Goal: Contribute content: Add original content to the website for others to see

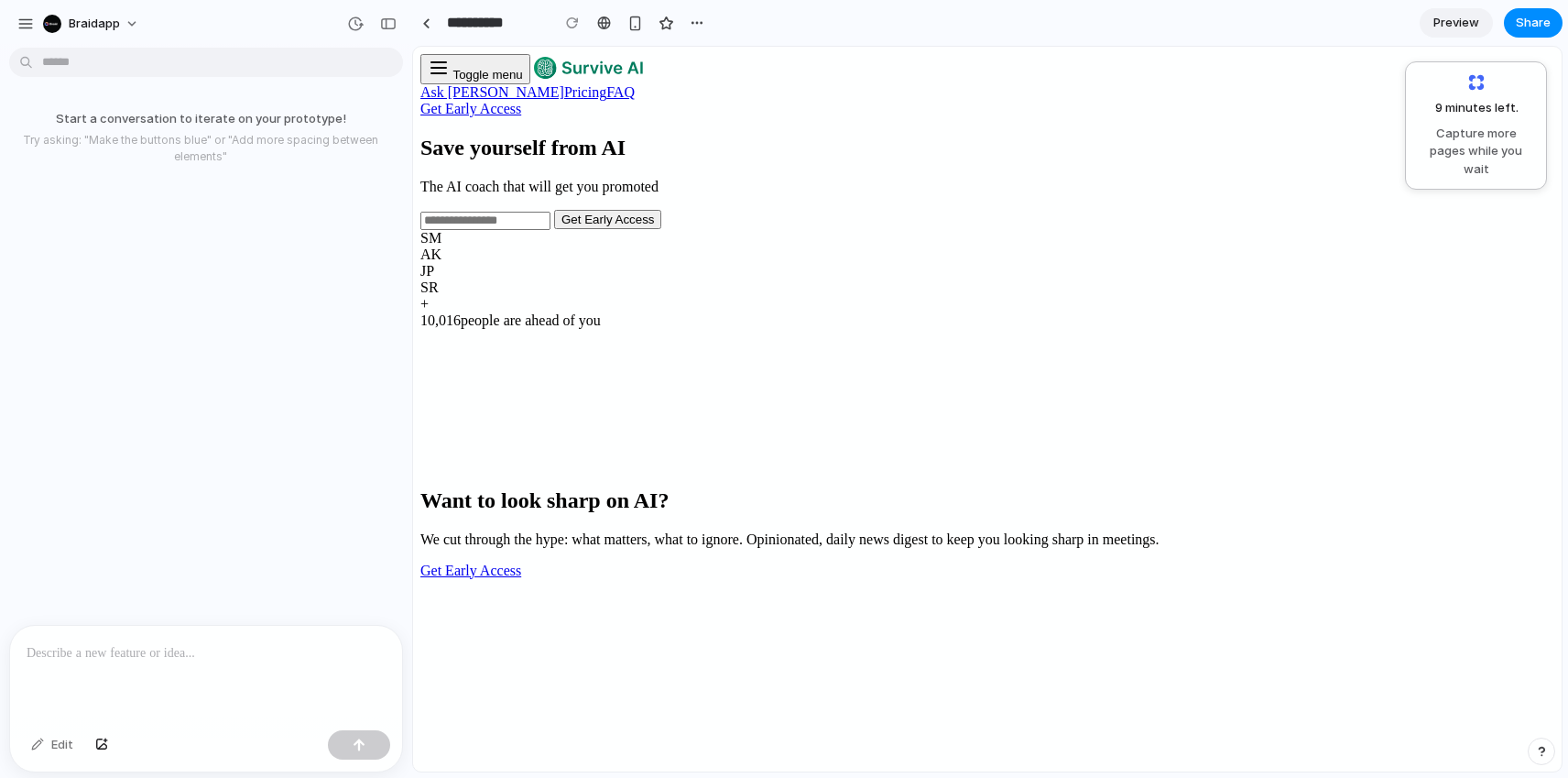
click at [1439, 223] on section "Save yourself from AI The AI coach that will get you promoted Get Early Access …" at bounding box center [987, 231] width 1134 height 194
drag, startPoint x: 1846, startPoint y: 136, endPoint x: 1431, endPoint y: 199, distance: 419.8
click at [210, 648] on p at bounding box center [205, 653] width 359 height 22
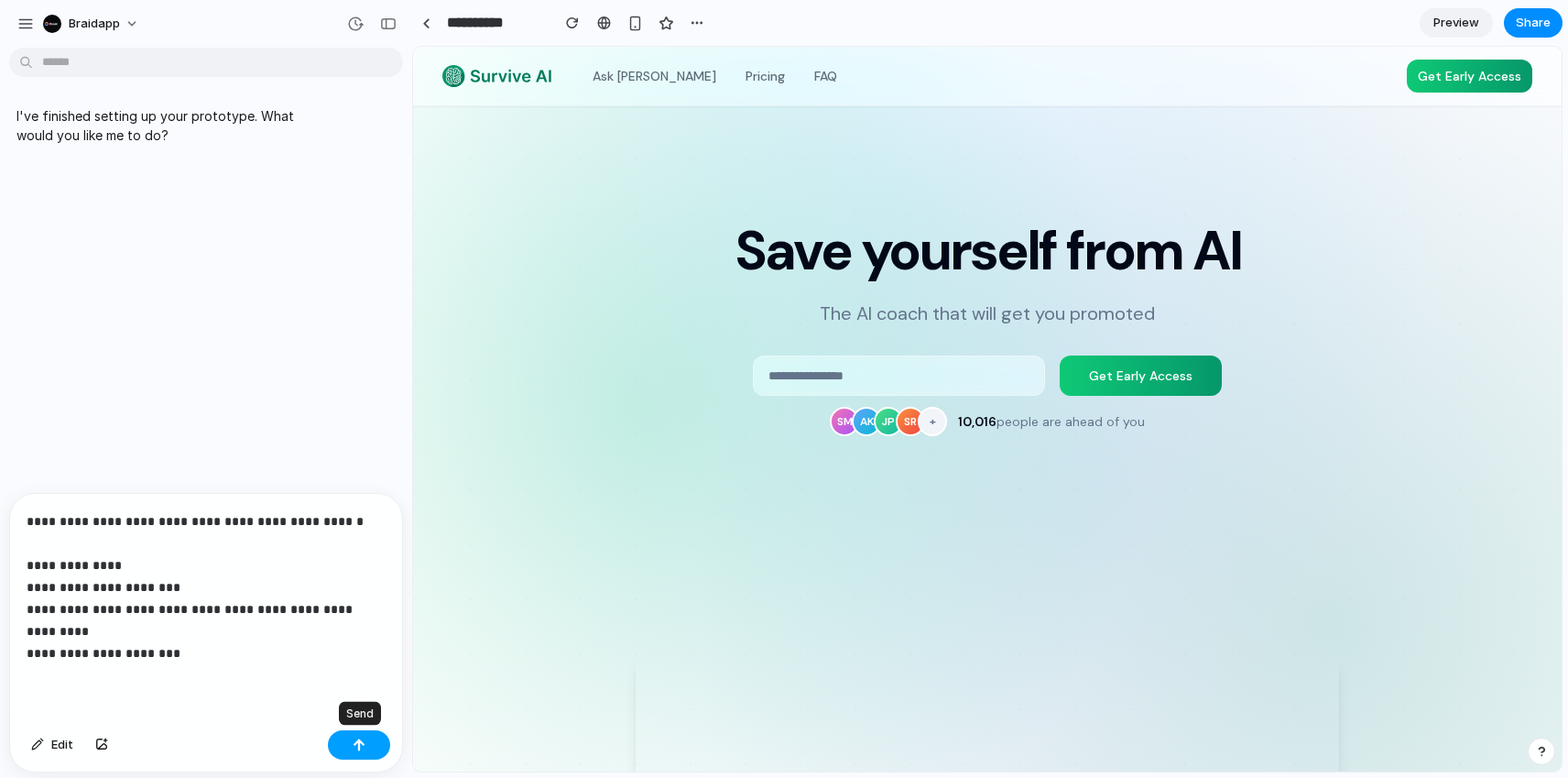
click at [374, 744] on button "button" at bounding box center [359, 745] width 62 height 29
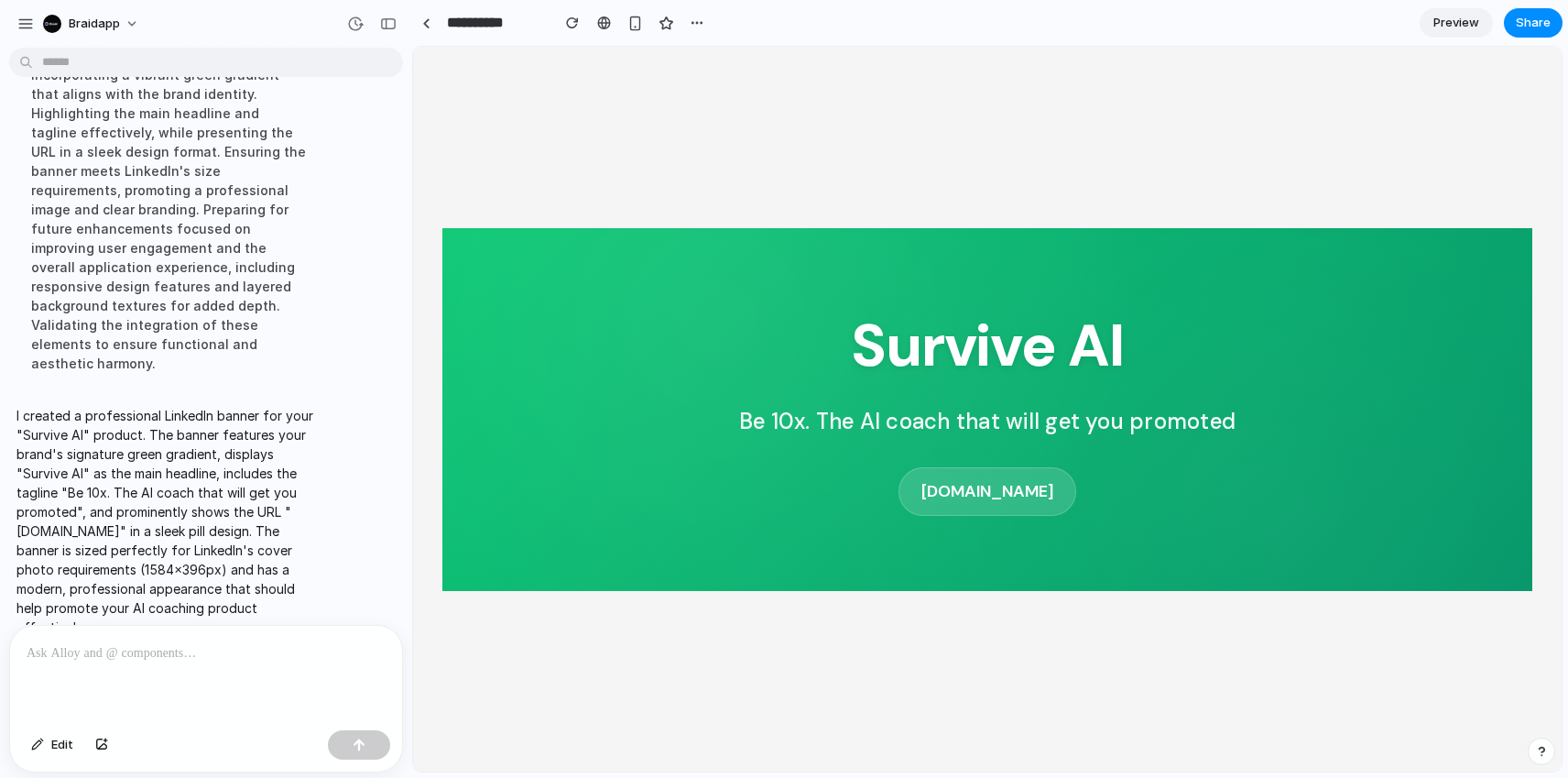
click at [241, 651] on p at bounding box center [202, 653] width 352 height 22
click at [712, 22] on section "**********" at bounding box center [987, 22] width 1151 height 46
click at [704, 24] on button "button" at bounding box center [697, 22] width 27 height 27
click at [652, 66] on div "Duplicate Delete" at bounding box center [784, 389] width 1568 height 778
click at [1454, 19] on span "Preview" at bounding box center [1456, 22] width 46 height 18
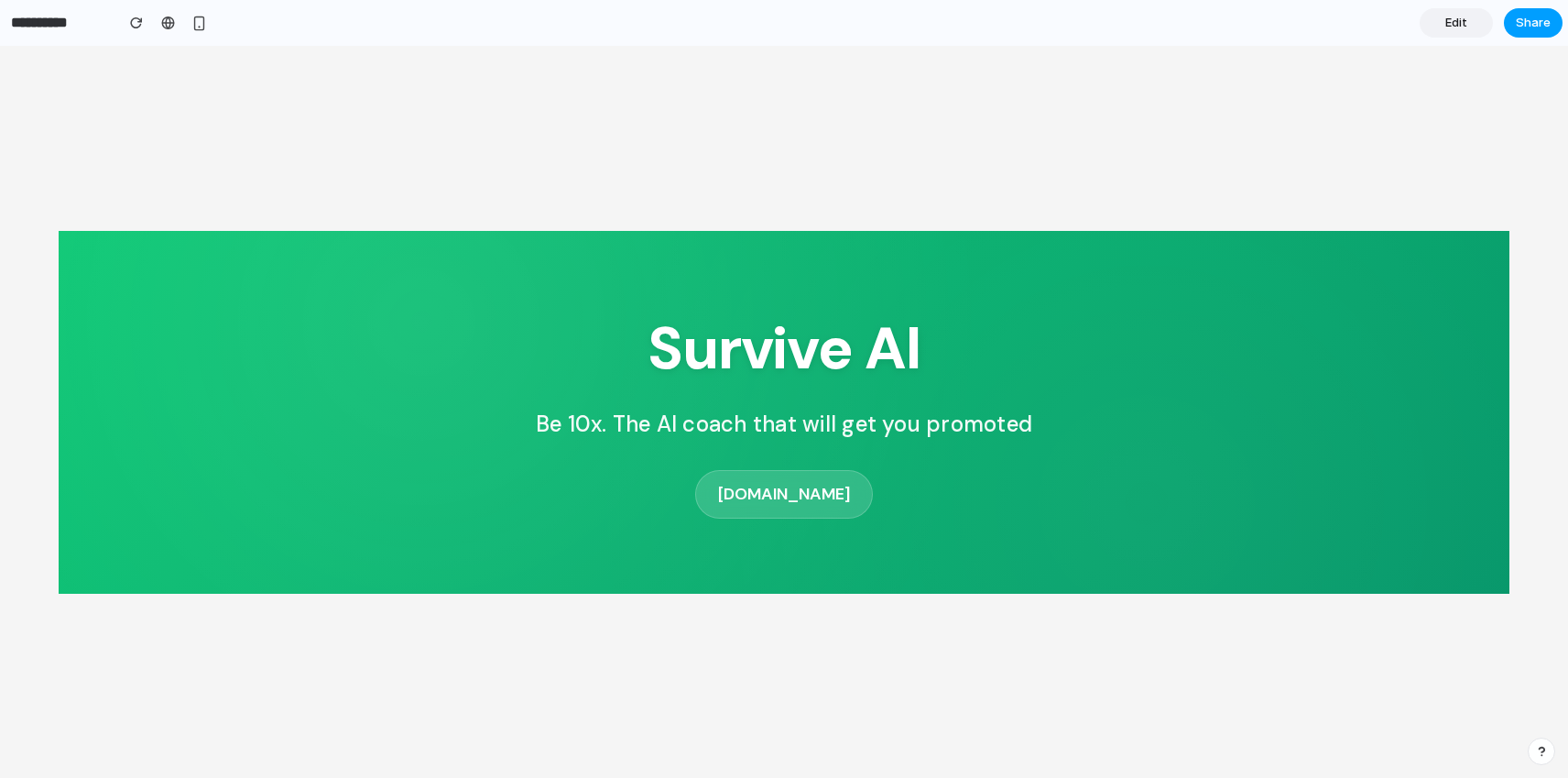
click at [1541, 25] on span "Share" at bounding box center [1534, 22] width 35 height 18
click at [1116, 146] on div "Share ' Survive AI ' Invite [PERSON_NAME] Creator Anyone at Braidapp Full acces…" at bounding box center [784, 389] width 1568 height 778
click at [1423, 15] on link "Edit" at bounding box center [1456, 22] width 73 height 29
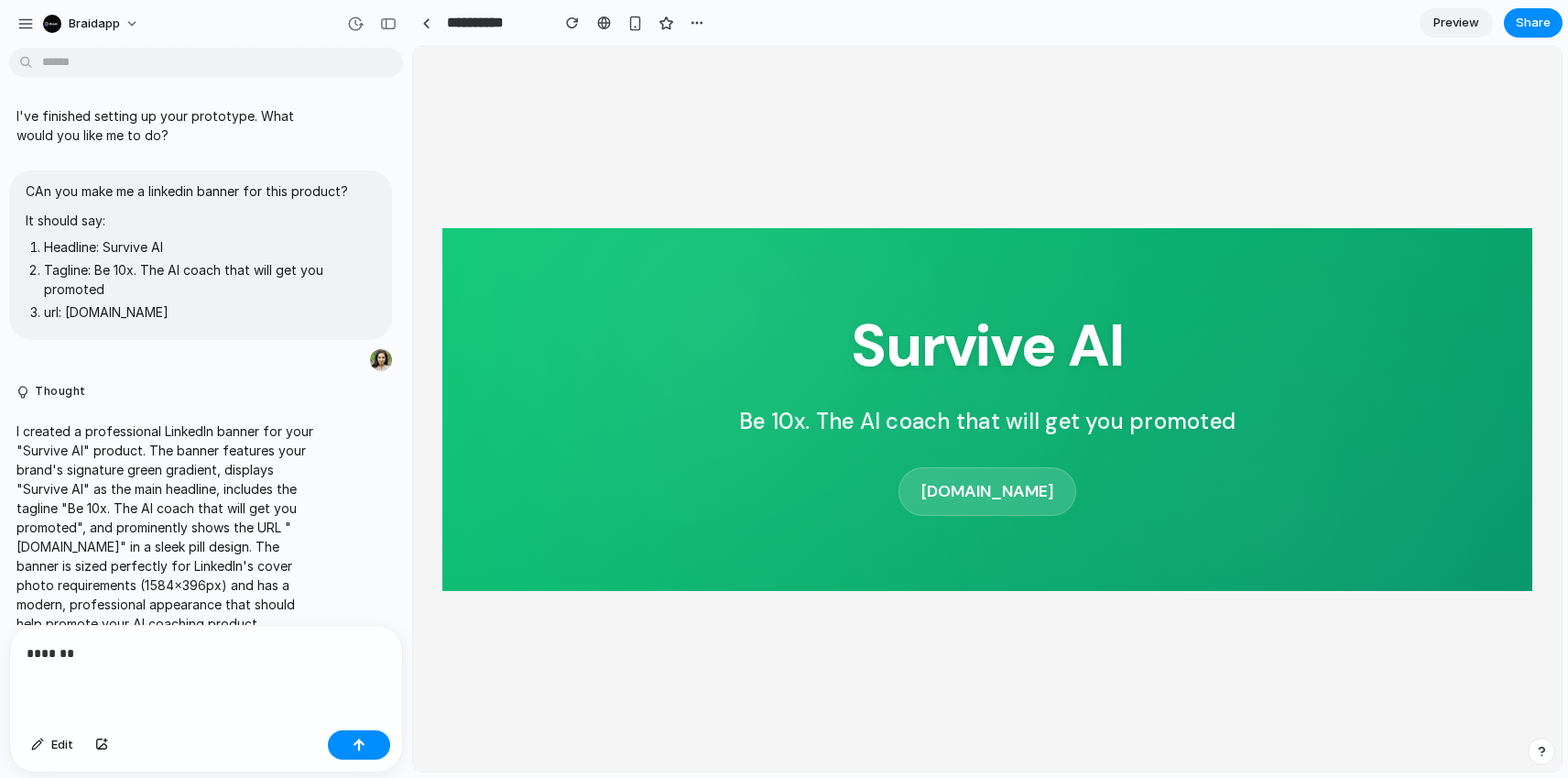
scroll to position [54, 0]
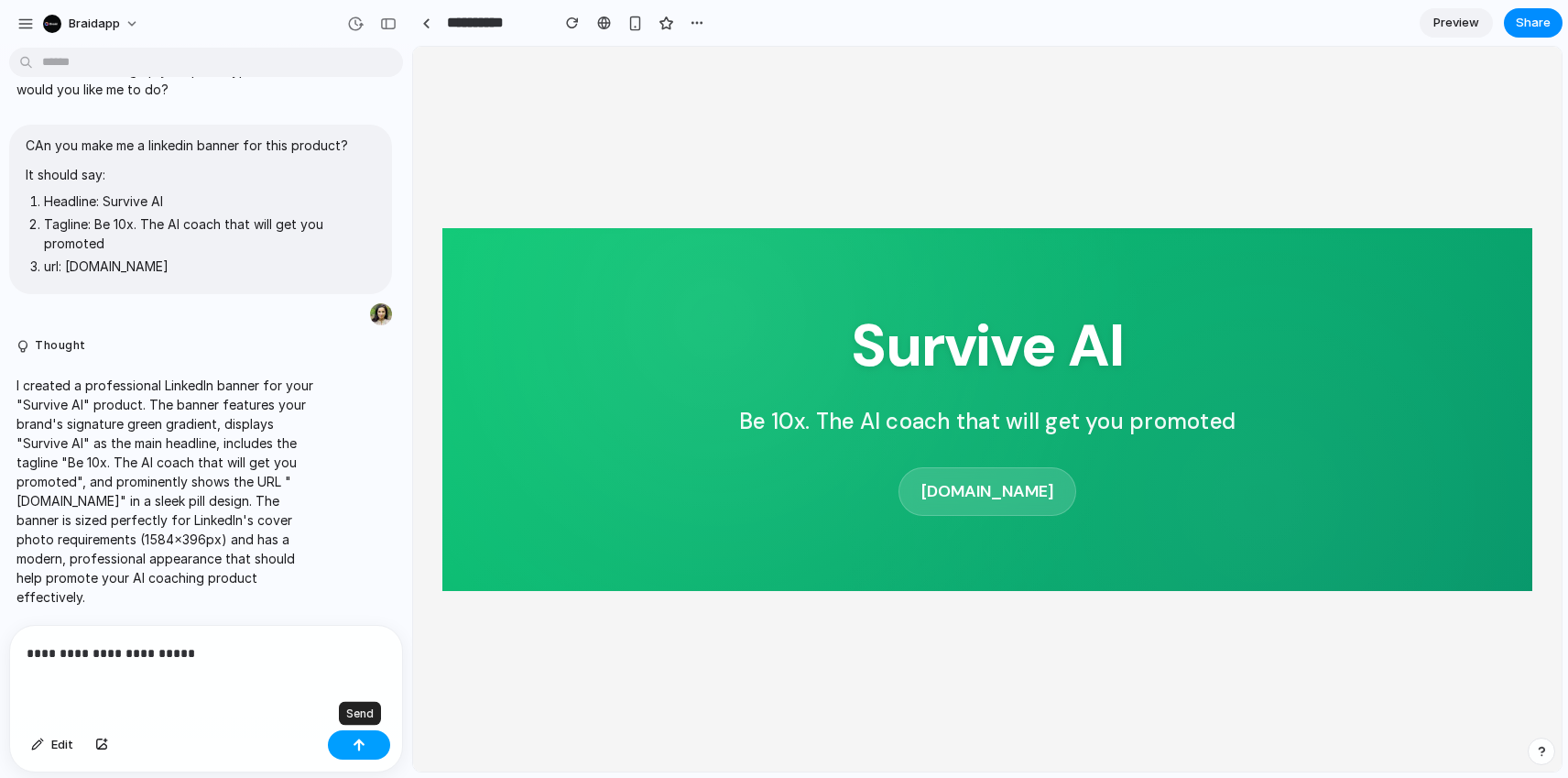
click at [358, 751] on button "button" at bounding box center [359, 745] width 62 height 29
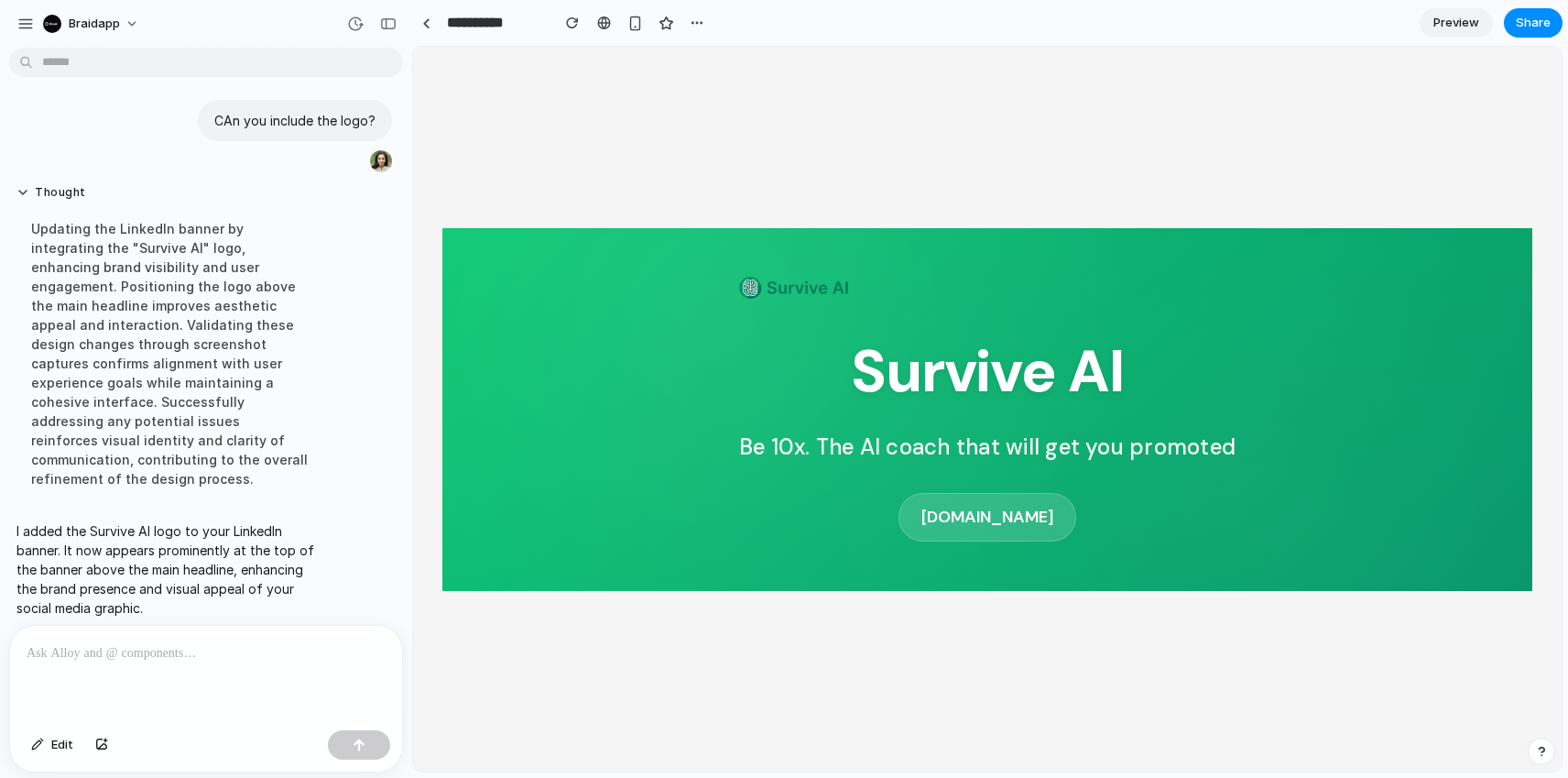
scroll to position [0, 0]
click at [223, 642] on p at bounding box center [202, 653] width 352 height 22
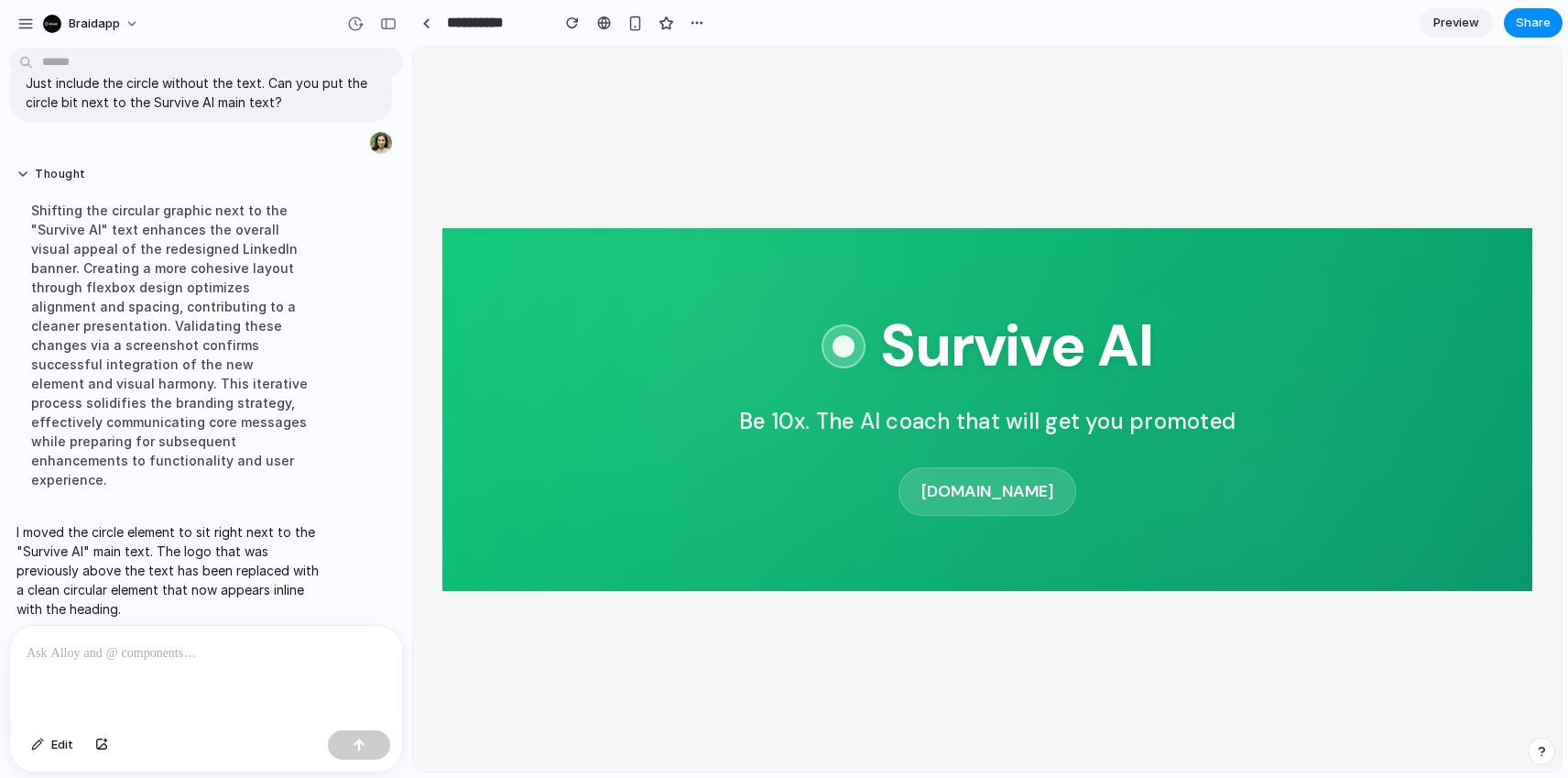
click at [293, 534] on p "I moved the circle element to sit right next to the "Survive AI" main text. The…" at bounding box center [169, 570] width 306 height 96
click at [248, 645] on p at bounding box center [202, 653] width 352 height 22
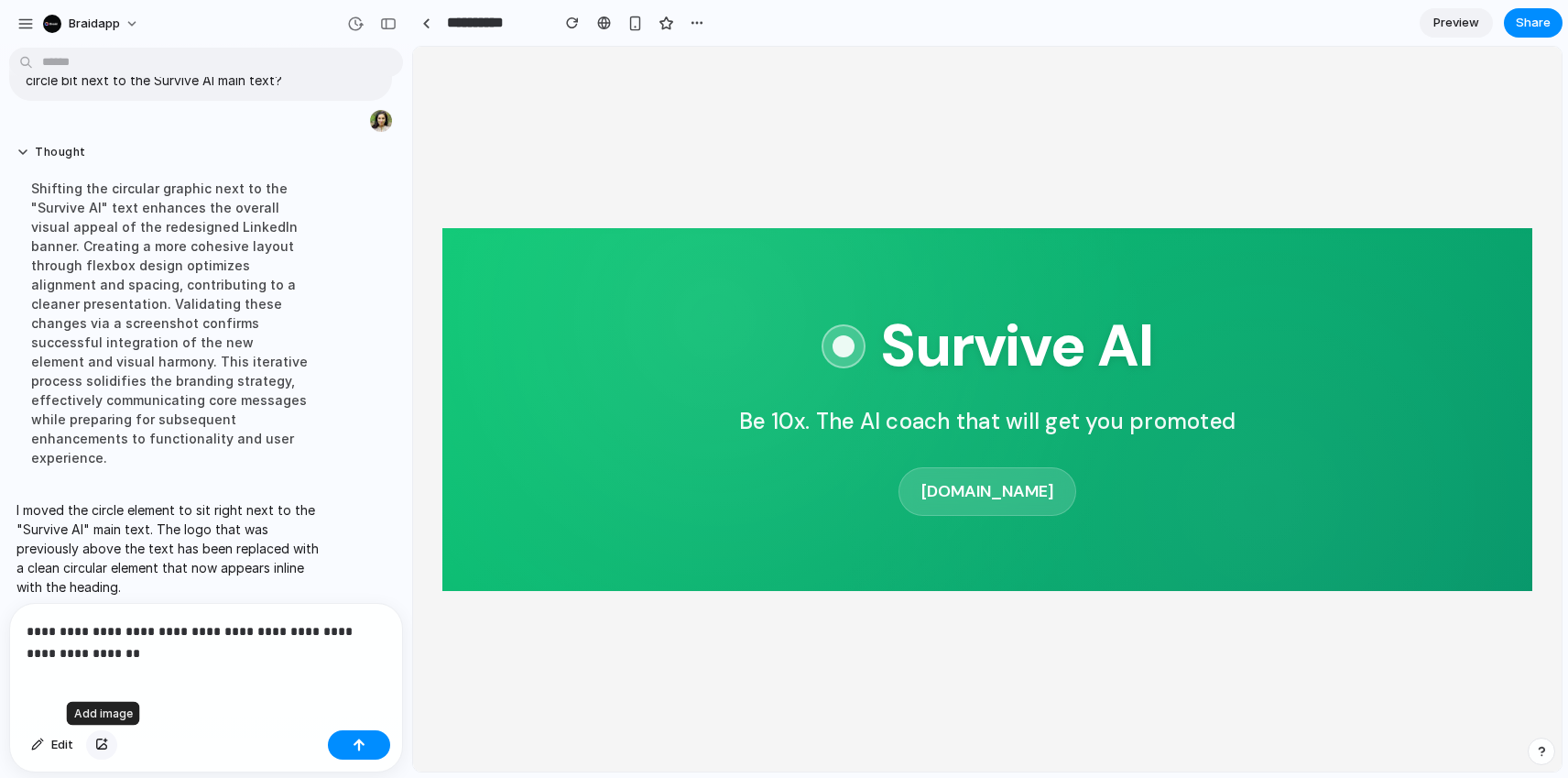
click at [104, 741] on div "button" at bounding box center [101, 744] width 13 height 11
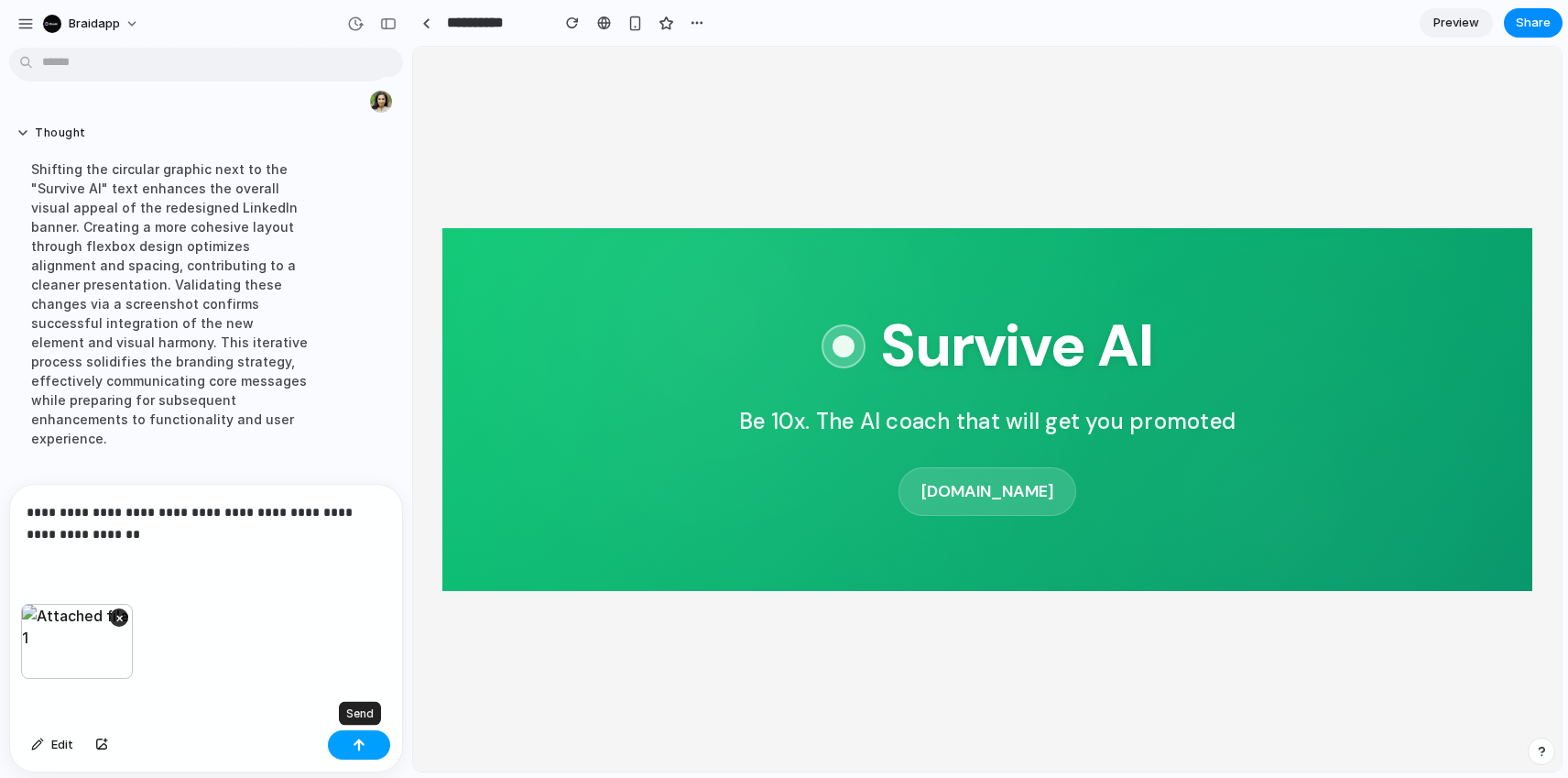
click at [344, 731] on button "button" at bounding box center [359, 745] width 62 height 29
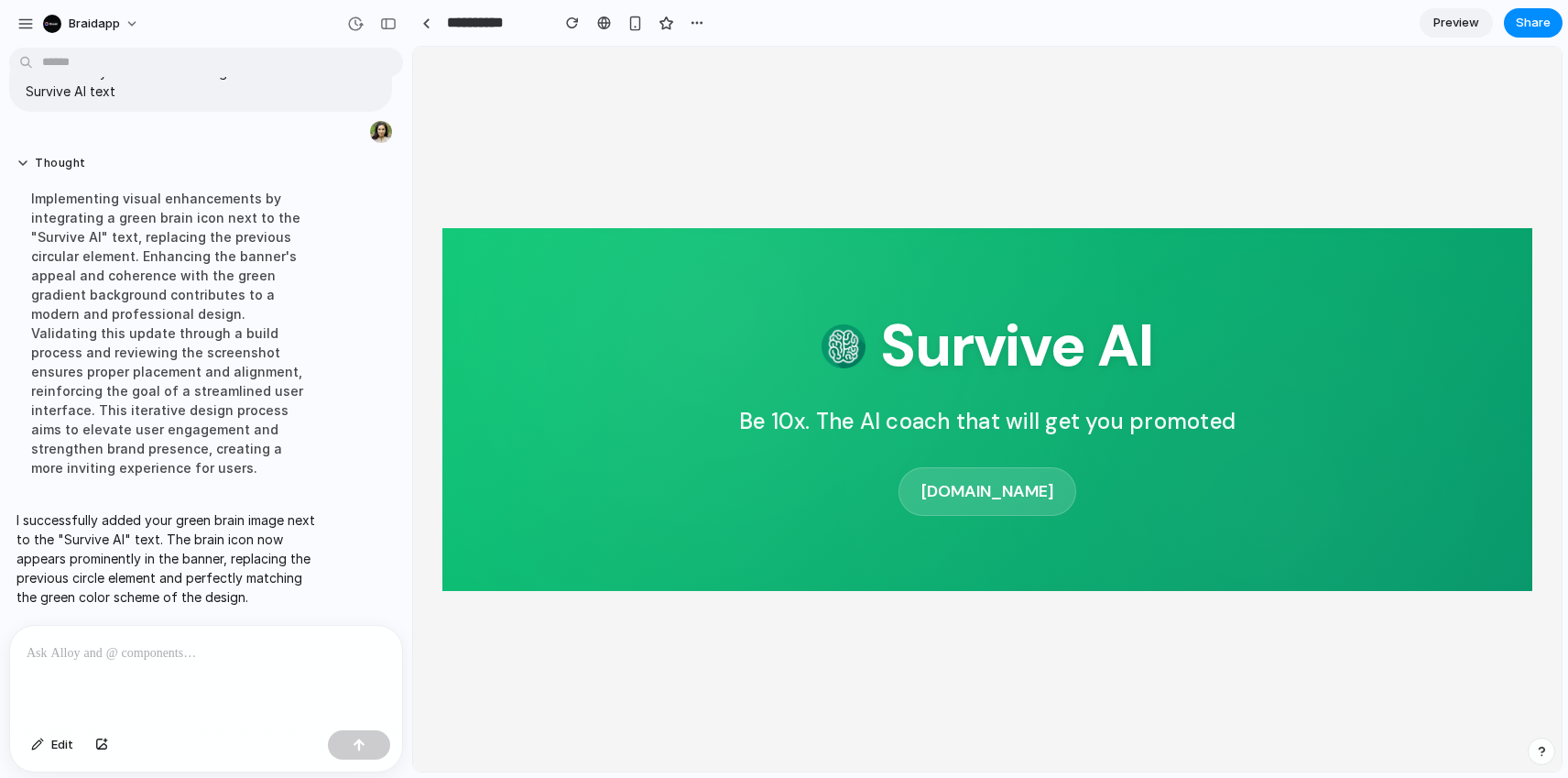
scroll to position [0, 0]
click at [1463, 22] on span "Preview" at bounding box center [1456, 22] width 46 height 18
